Goal: Communication & Community: Answer question/provide support

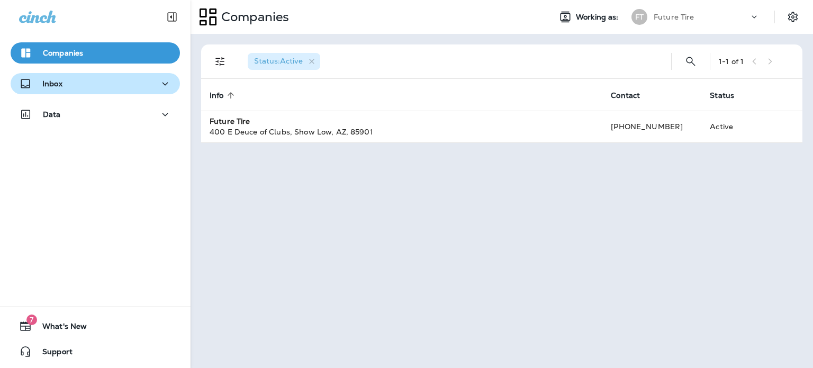
click at [71, 89] on div "Inbox" at bounding box center [95, 83] width 152 height 13
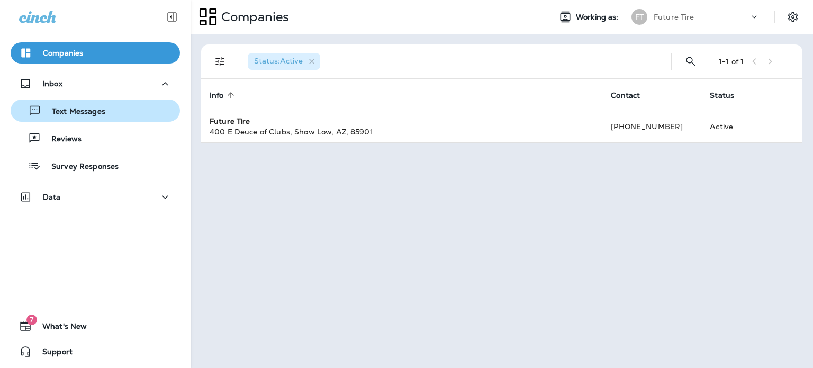
click at [74, 110] on p "Text Messages" at bounding box center [73, 112] width 64 height 10
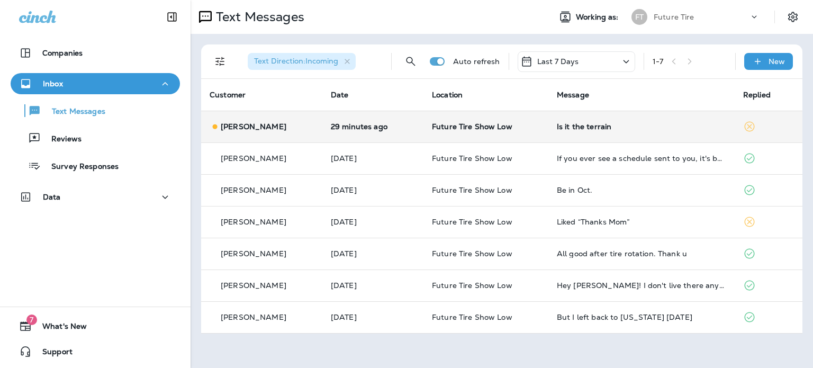
click at [294, 133] on td "[PERSON_NAME]" at bounding box center [261, 127] width 121 height 32
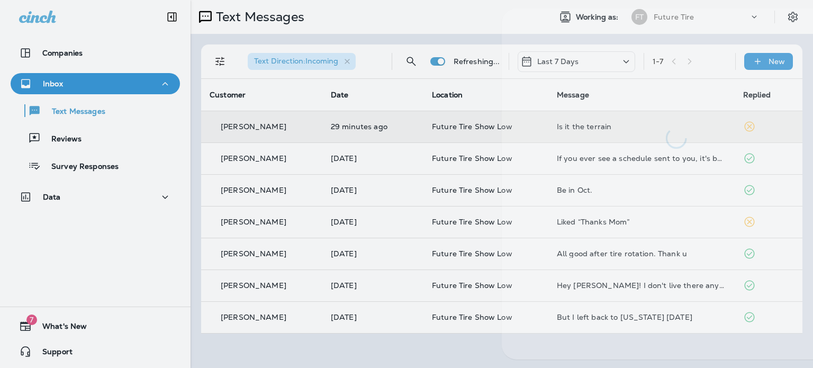
click at [294, 133] on div at bounding box center [458, 184] width 813 height 368
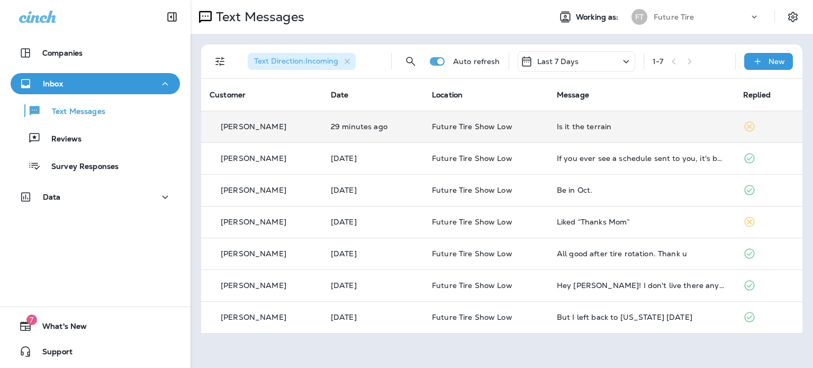
click at [259, 126] on p "[PERSON_NAME]" at bounding box center [254, 126] width 66 height 8
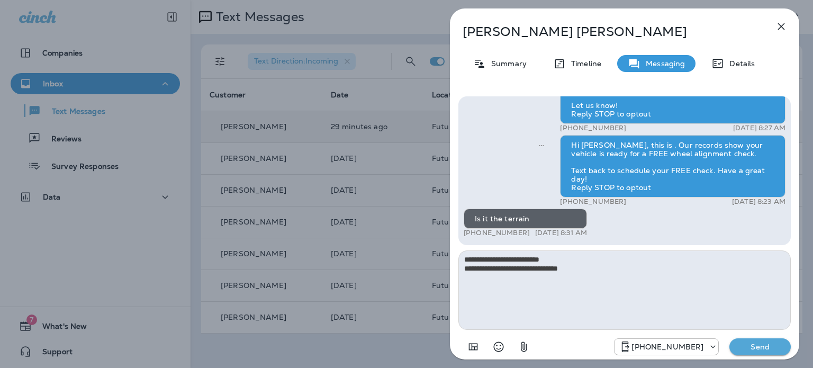
type textarea "**********"
click at [758, 347] on p "Send" at bounding box center [760, 347] width 44 height 10
